Goal: Transaction & Acquisition: Purchase product/service

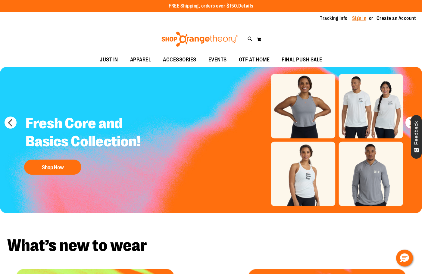
click at [359, 18] on link "Sign In" at bounding box center [359, 18] width 14 height 7
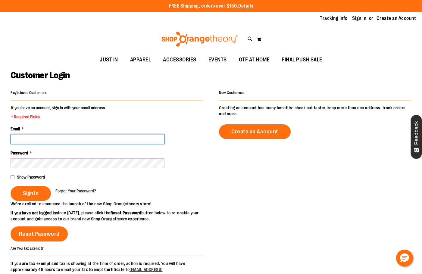
click at [56, 140] on input "Email *" at bounding box center [88, 139] width 154 height 10
paste input "**********"
type input "**********"
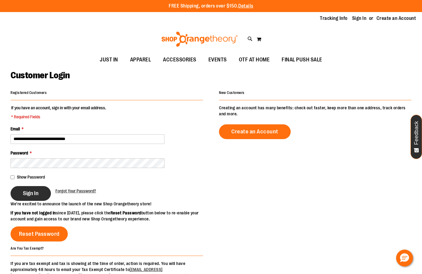
click at [29, 188] on button "Sign In" at bounding box center [31, 193] width 40 height 15
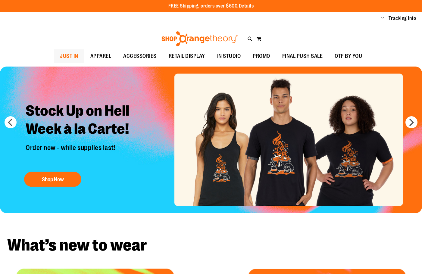
click at [70, 58] on span "JUST IN" at bounding box center [69, 56] width 18 height 14
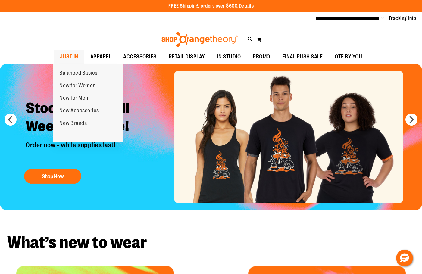
click at [67, 58] on span "JUST IN" at bounding box center [69, 57] width 18 height 14
click at [70, 55] on span "JUST IN" at bounding box center [69, 57] width 18 height 14
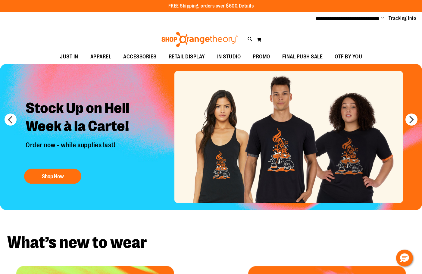
click at [66, 32] on div "Toggle Nav Search Popular Suggestions Advanced Search" at bounding box center [211, 38] width 422 height 24
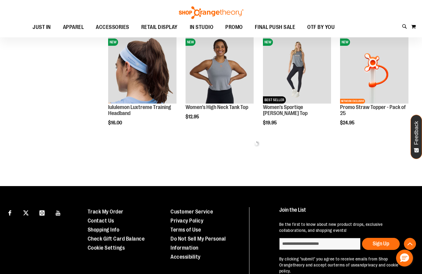
scroll to position [241, 0]
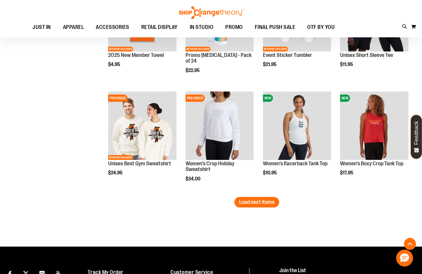
scroll to position [871, 0]
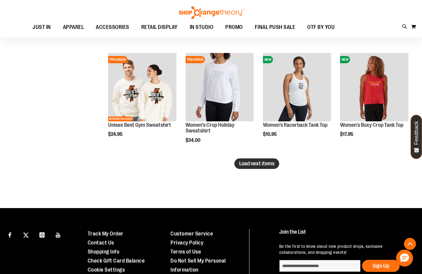
click at [261, 163] on span "Load next items" at bounding box center [256, 164] width 35 height 6
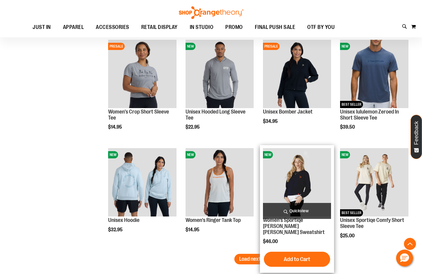
scroll to position [1112, 0]
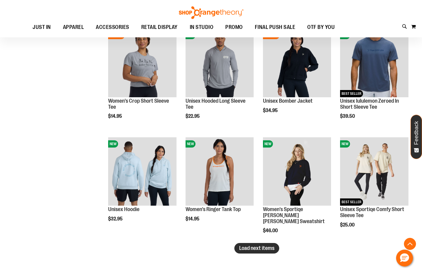
click at [262, 248] on span "Load next items" at bounding box center [256, 248] width 35 height 6
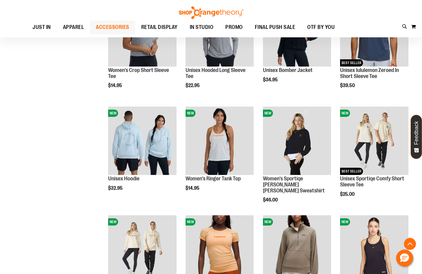
scroll to position [1142, 0]
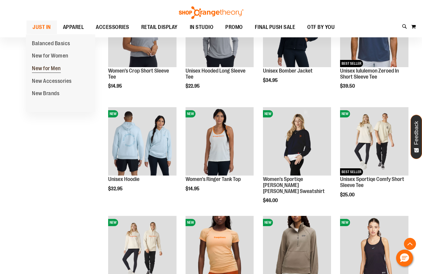
click at [46, 68] on span "New for Men" at bounding box center [46, 69] width 29 height 8
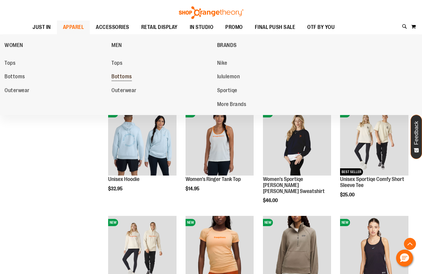
click at [117, 80] on span "Bottoms" at bounding box center [121, 77] width 20 height 8
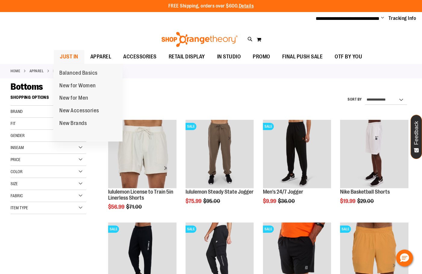
click at [69, 53] on span "JUST IN" at bounding box center [69, 57] width 18 height 14
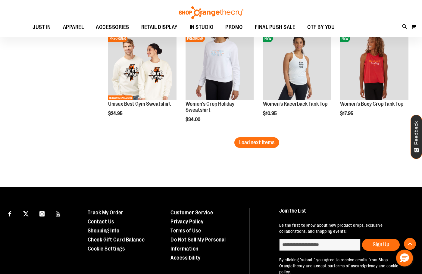
scroll to position [904, 0]
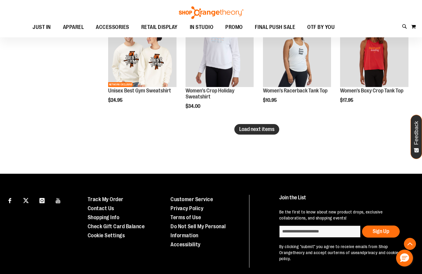
click at [248, 126] on button "Load next items" at bounding box center [256, 129] width 45 height 11
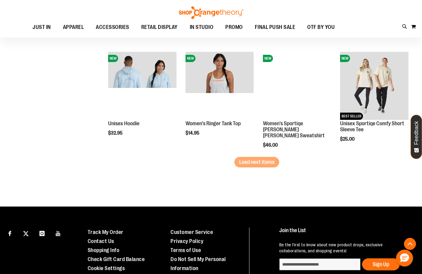
scroll to position [1205, 0]
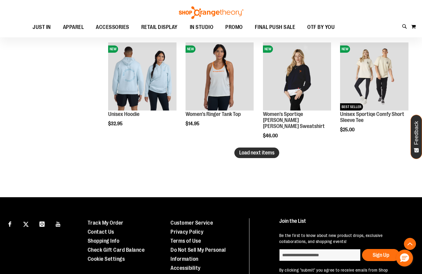
click at [243, 158] on button "Load next items" at bounding box center [256, 153] width 45 height 11
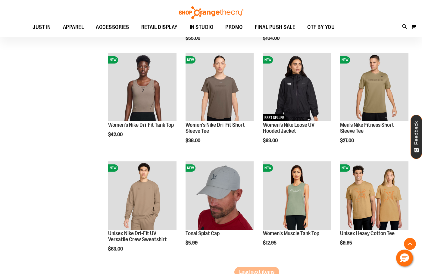
scroll to position [1446, 0]
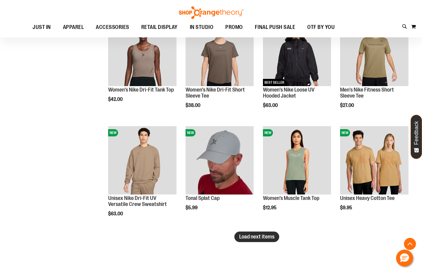
click at [259, 241] on button "Load next items" at bounding box center [256, 237] width 45 height 11
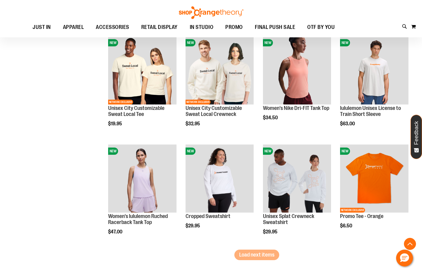
scroll to position [1754, 0]
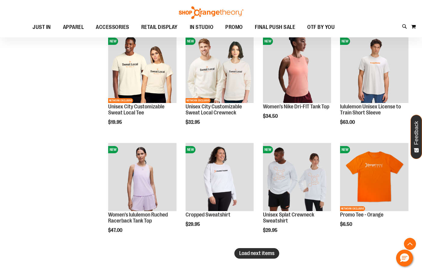
click at [269, 254] on span "Load next items" at bounding box center [256, 253] width 35 height 6
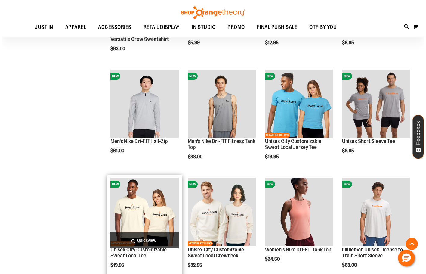
scroll to position [1603, 0]
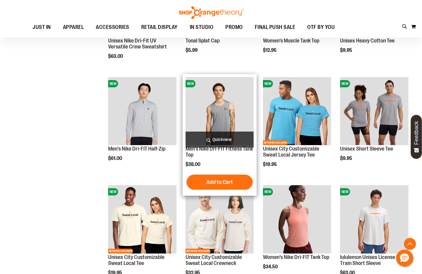
click at [211, 136] on span "Quickview" at bounding box center [220, 140] width 68 height 16
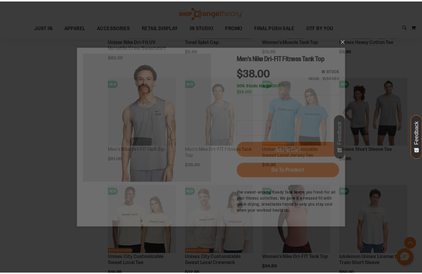
scroll to position [0, 0]
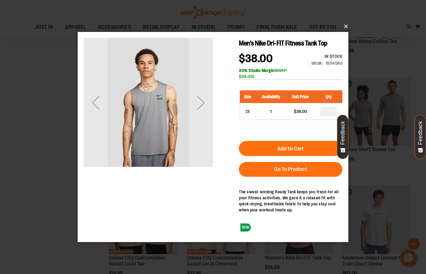
click at [345, 27] on button "×" at bounding box center [215, 26] width 271 height 13
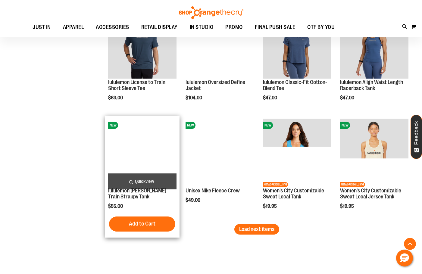
scroll to position [2115, 0]
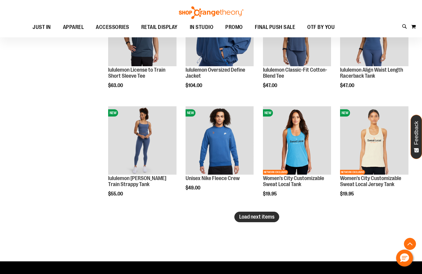
click at [249, 214] on span "Load next items" at bounding box center [256, 217] width 35 height 6
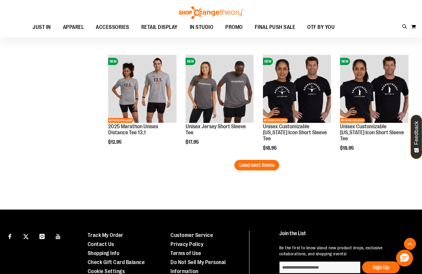
scroll to position [2537, 0]
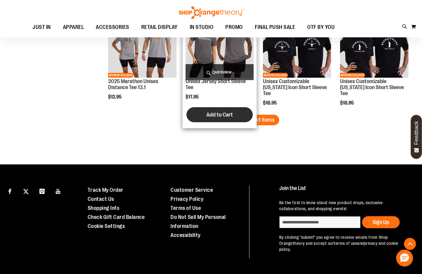
click at [230, 117] on span "Add to Cart" at bounding box center [219, 114] width 27 height 7
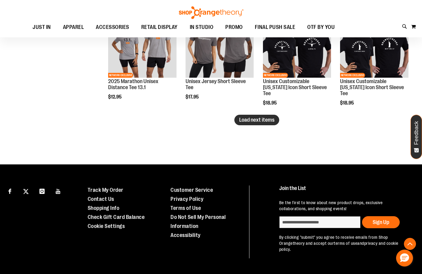
click at [260, 118] on span "Load next items" at bounding box center [256, 120] width 35 height 6
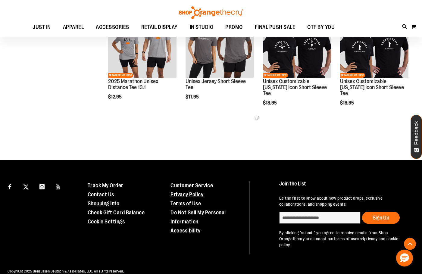
scroll to position [2547, 0]
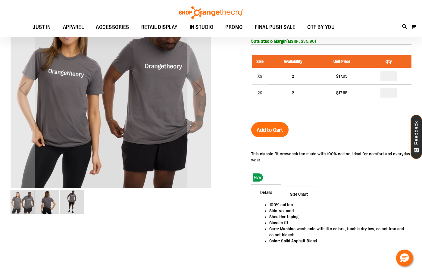
scroll to position [24, 0]
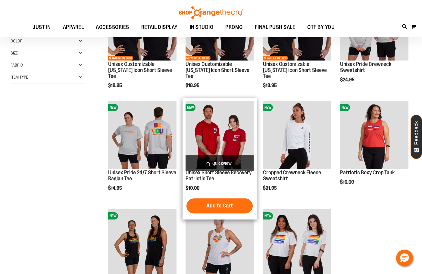
scroll to position [73, 0]
